Goal: Information Seeking & Learning: Learn about a topic

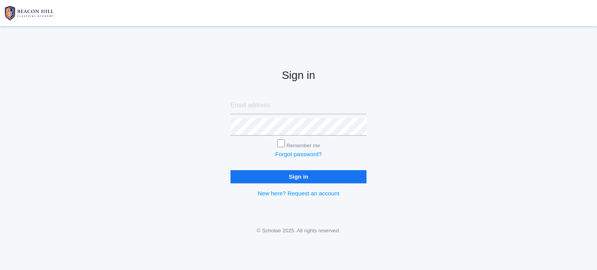
type input "[EMAIL_ADDRESS][DOMAIN_NAME]"
click at [302, 174] on input "Sign in" at bounding box center [299, 176] width 136 height 13
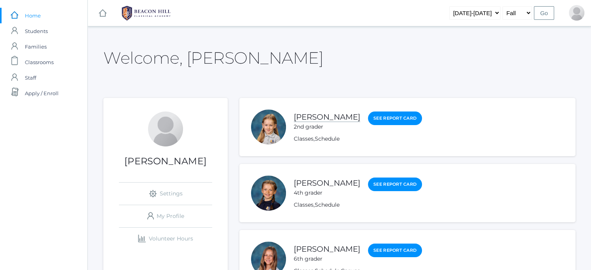
click at [332, 116] on link "[PERSON_NAME]" at bounding box center [327, 117] width 66 height 10
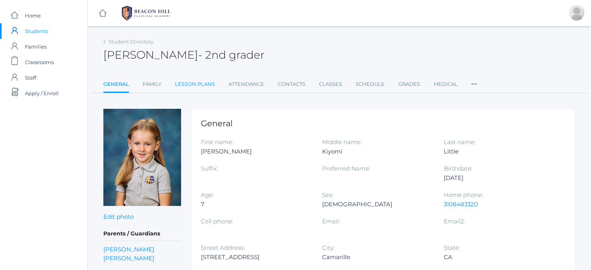
click at [206, 84] on link "Lesson Plans" at bounding box center [195, 85] width 40 height 16
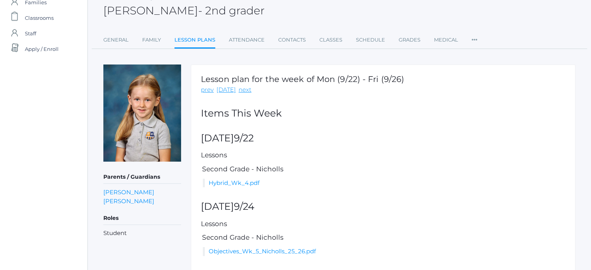
scroll to position [73, 0]
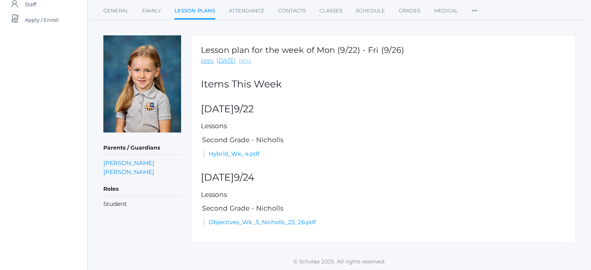
click at [243, 61] on link "next" at bounding box center [245, 60] width 13 height 9
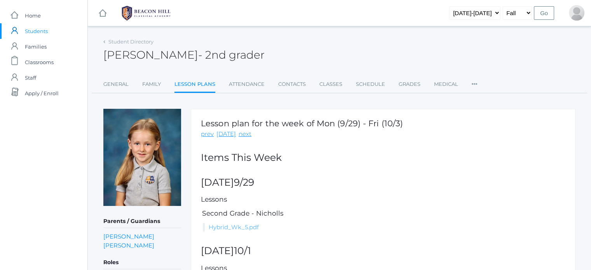
click at [235, 227] on link "Hybrid_Wk_5.pdf" at bounding box center [234, 227] width 50 height 7
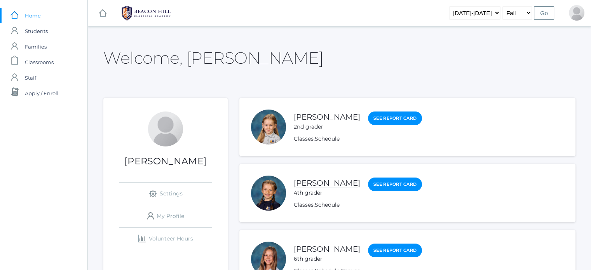
click at [335, 185] on link "[PERSON_NAME]" at bounding box center [327, 183] width 66 height 10
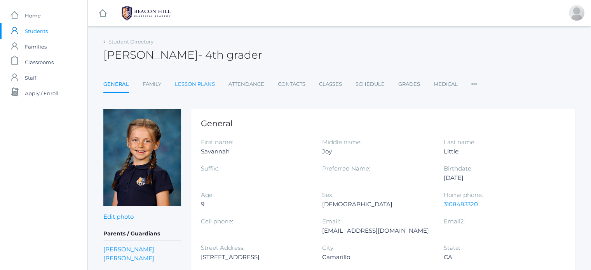
click at [197, 85] on link "Lesson Plans" at bounding box center [195, 85] width 40 height 16
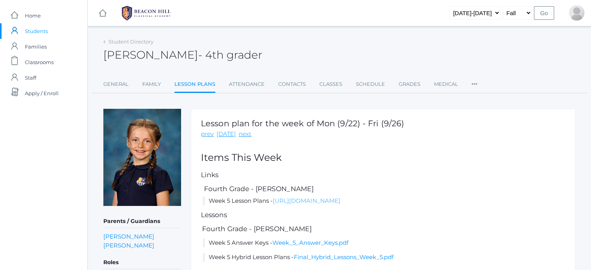
click at [295, 199] on link "[URL][DOMAIN_NAME]" at bounding box center [307, 200] width 68 height 7
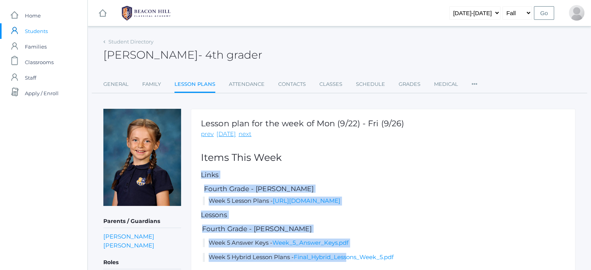
drag, startPoint x: 371, startPoint y: 138, endPoint x: 347, endPoint y: 284, distance: 147.4
click at [347, 270] on html "icons/ui/navigation/home Created with Sketch. Home icons/user/plain Created wit…" at bounding box center [295, 135] width 591 height 270
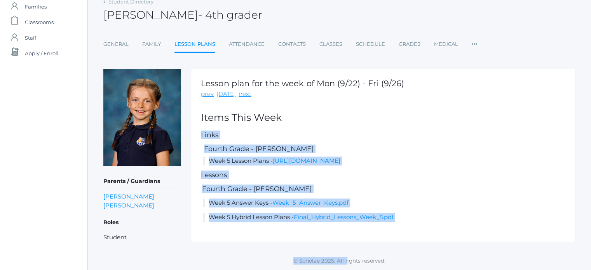
click at [439, 189] on div "Lesson plan for the week of Mon (9/22) - Fri (9/26) prev [DATE] next Items This…" at bounding box center [383, 155] width 385 height 173
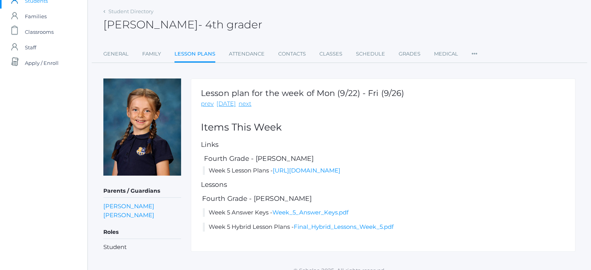
scroll to position [28, 0]
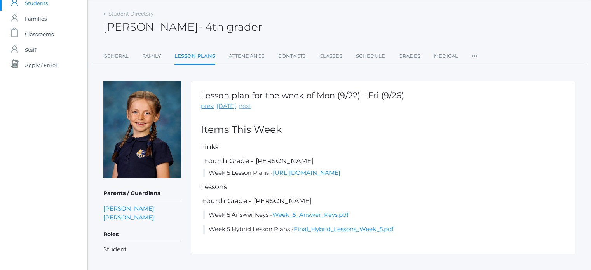
click at [243, 109] on link "next" at bounding box center [245, 106] width 13 height 9
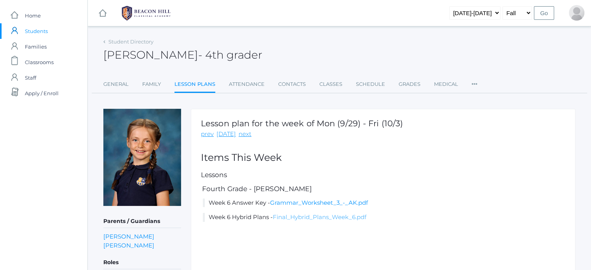
click at [285, 215] on link "Final_Hybrid_Plans_Week_6.pdf" at bounding box center [320, 216] width 94 height 7
